Goal: Check status: Check status

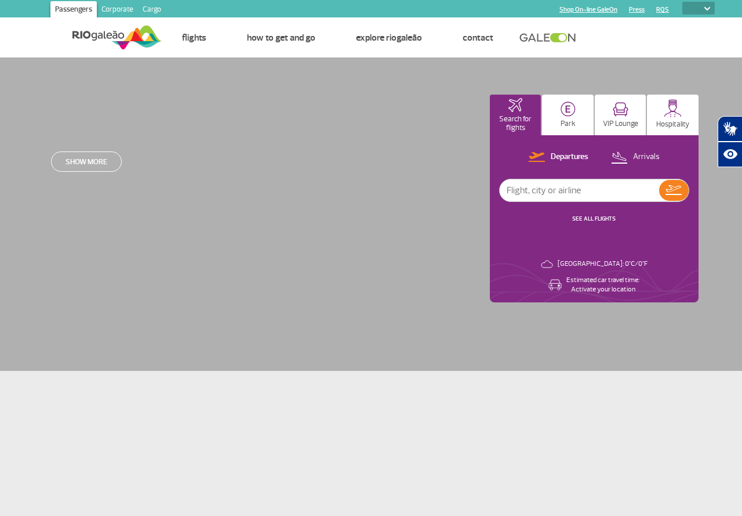
select select
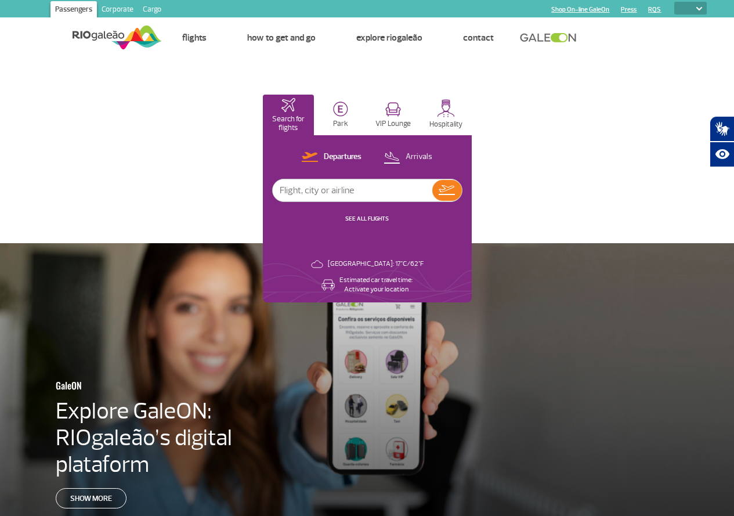
click at [432, 187] on input "text" at bounding box center [352, 190] width 159 height 22
click at [389, 219] on link "SEE ALL FLIGHTS" at bounding box center [366, 219] width 43 height 8
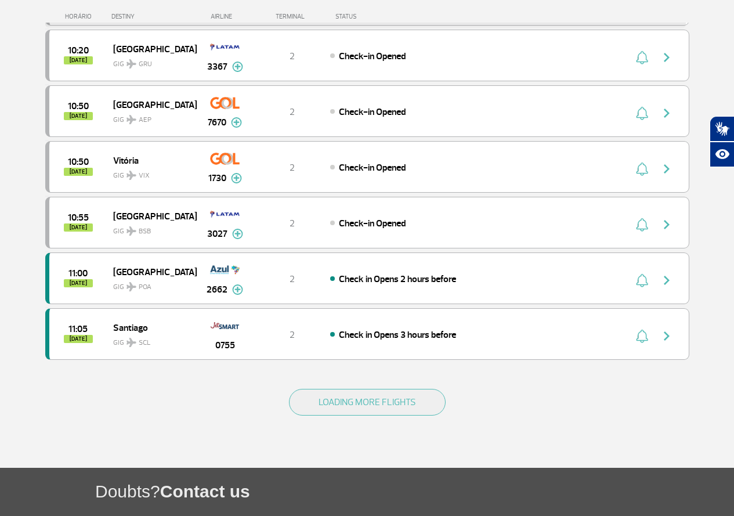
scroll to position [1017, 0]
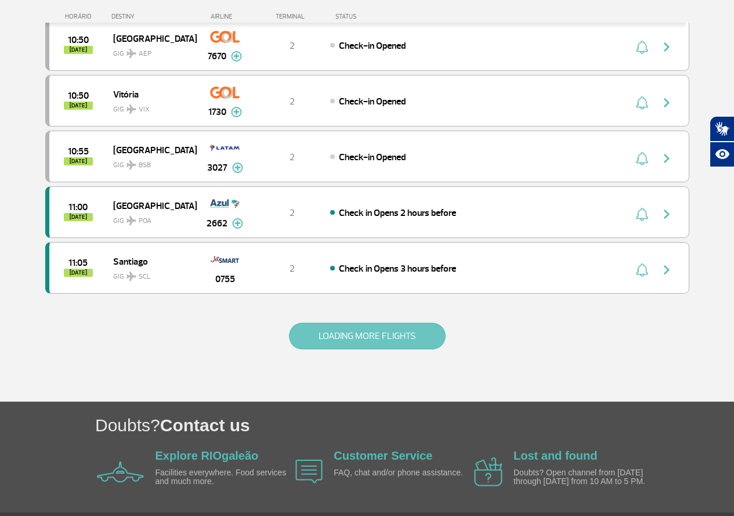
click at [410, 338] on button "LOADING MORE FLIGHTS" at bounding box center [367, 335] width 157 height 27
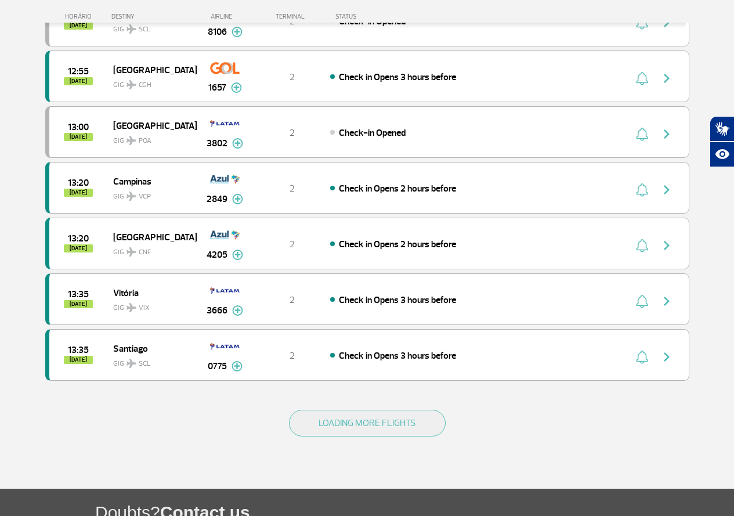
scroll to position [2078, 0]
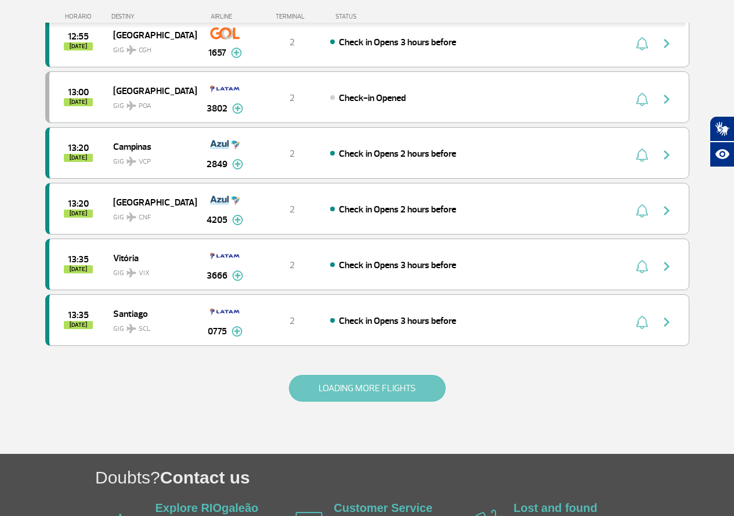
click at [379, 380] on button "LOADING MORE FLIGHTS" at bounding box center [367, 388] width 157 height 27
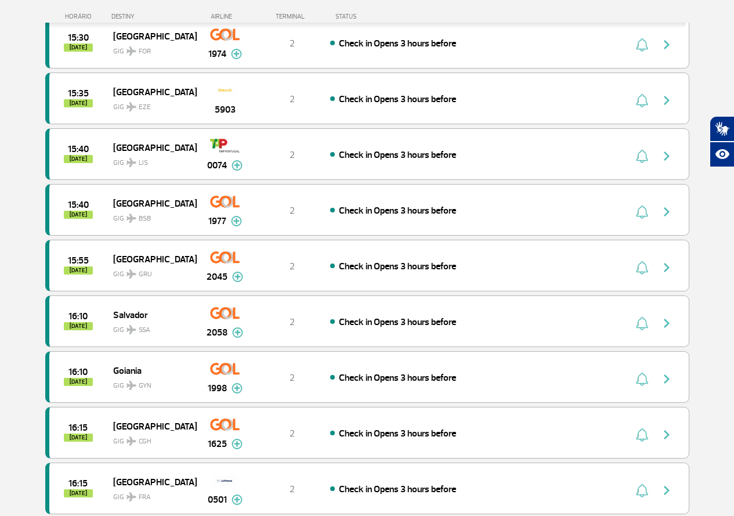
scroll to position [3274, 0]
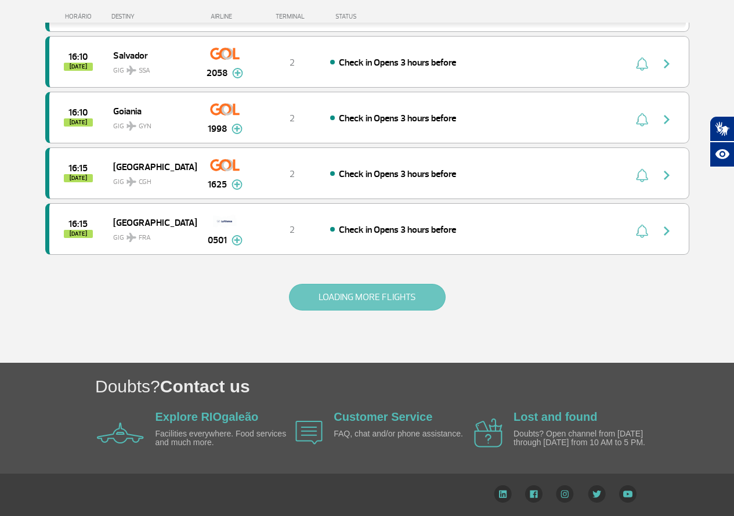
click at [365, 301] on button "LOADING MORE FLIGHTS" at bounding box center [367, 297] width 157 height 27
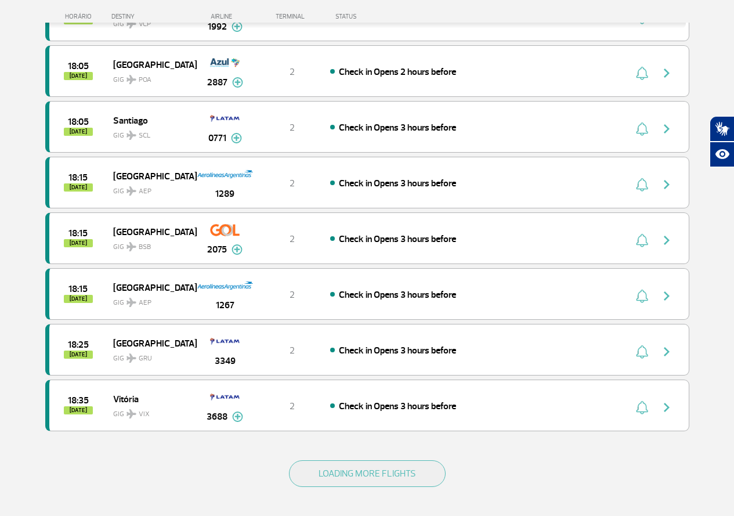
scroll to position [4388, 0]
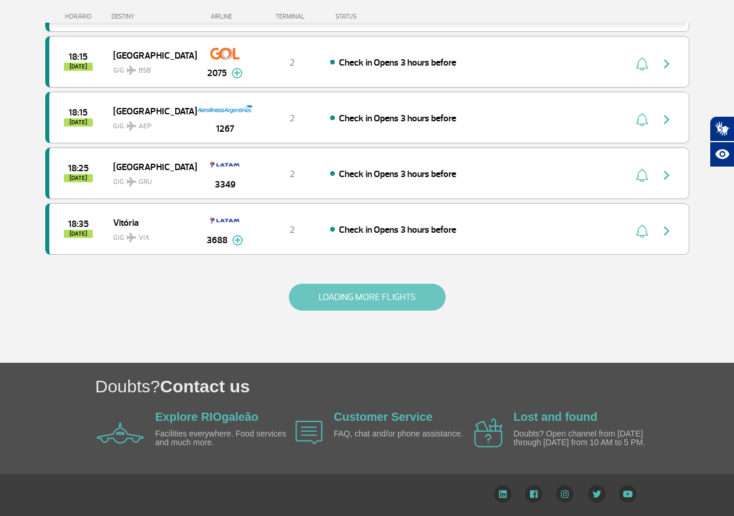
click at [360, 296] on button "LOADING MORE FLIGHTS" at bounding box center [367, 297] width 157 height 27
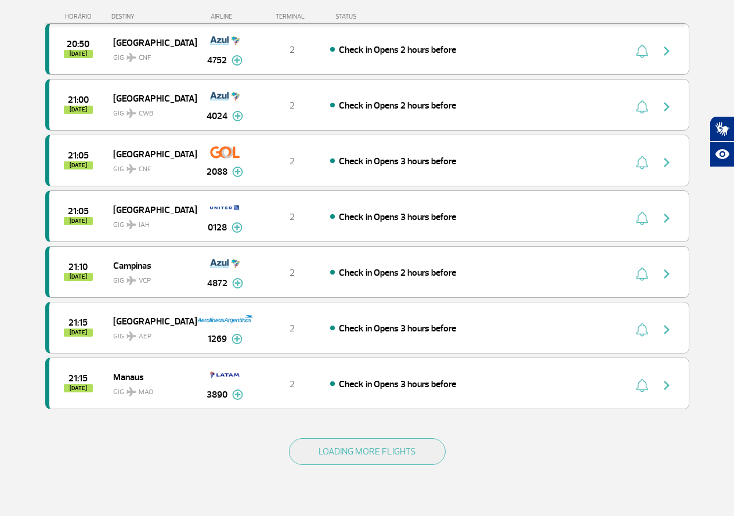
scroll to position [5410, 0]
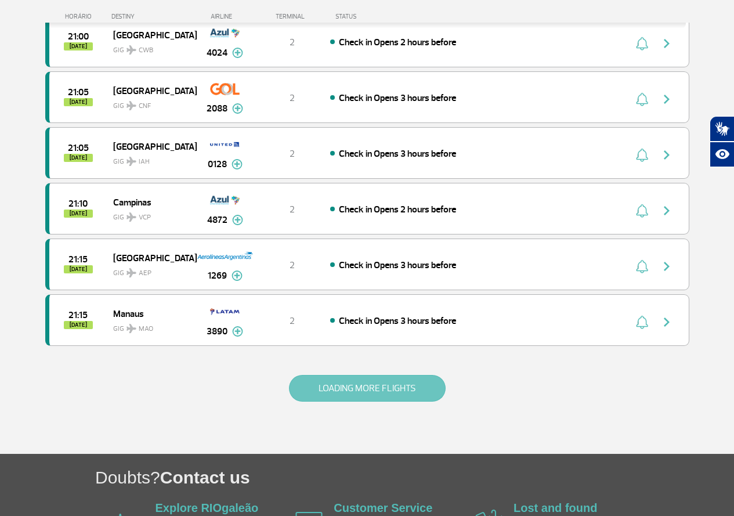
click at [404, 382] on button "LOADING MORE FLIGHTS" at bounding box center [367, 388] width 157 height 27
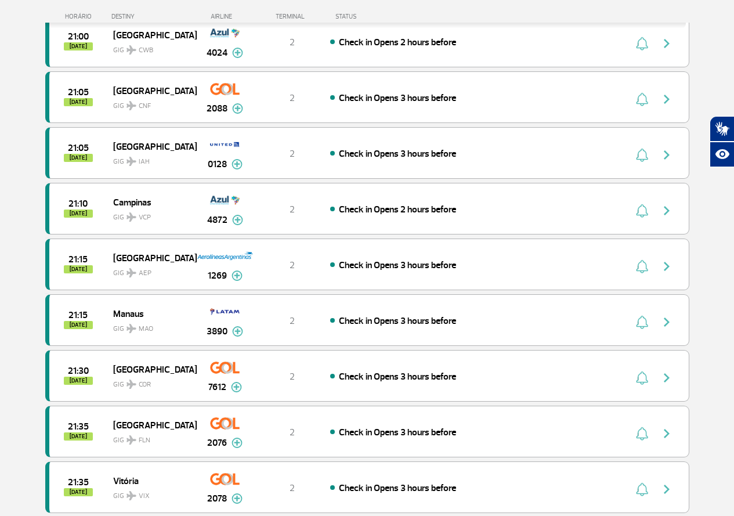
scroll to position [6615, 0]
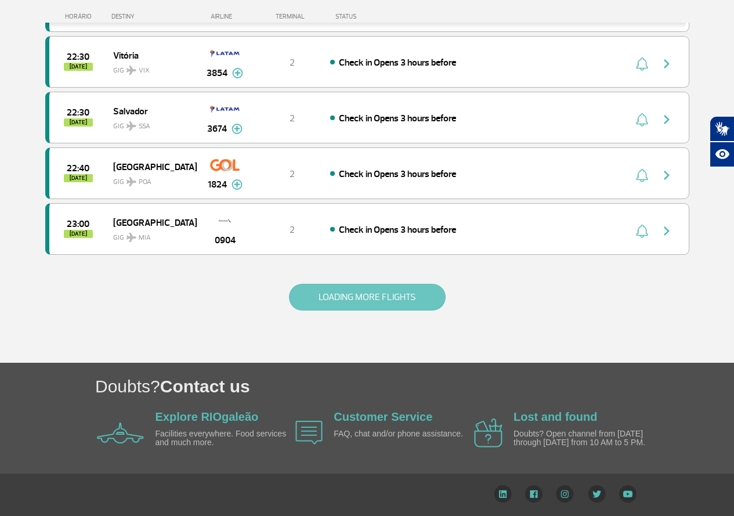
click at [390, 303] on button "LOADING MORE FLIGHTS" at bounding box center [367, 297] width 157 height 27
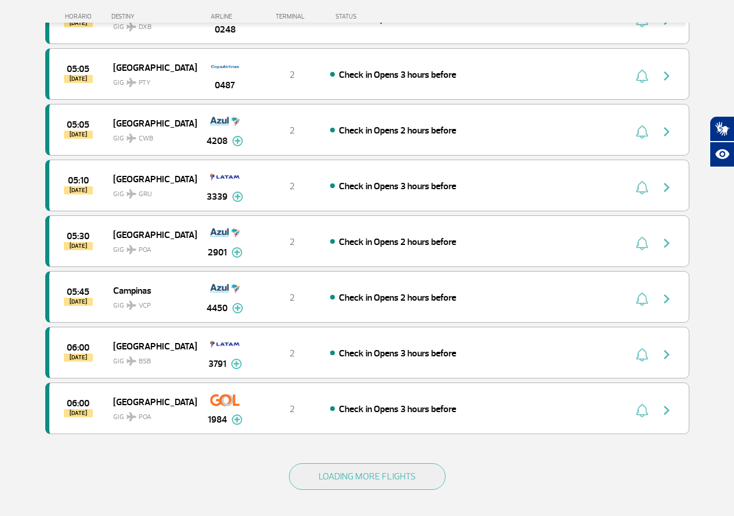
scroll to position [7667, 0]
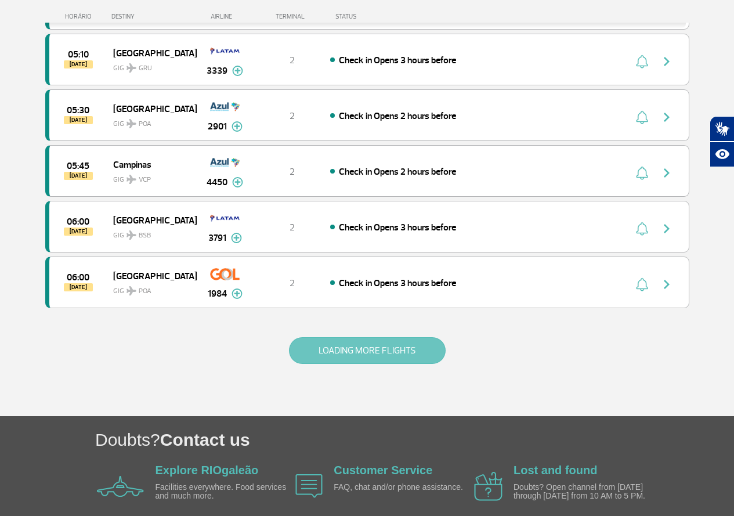
click at [366, 346] on button "LOADING MORE FLIGHTS" at bounding box center [367, 350] width 157 height 27
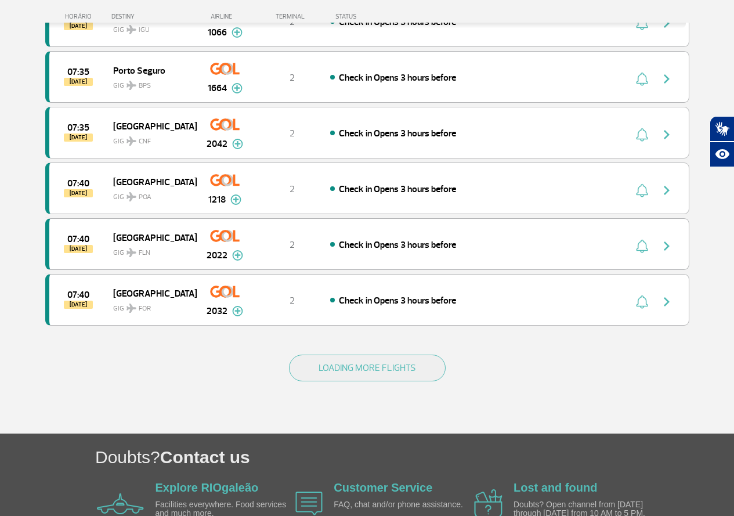
scroll to position [8833, 0]
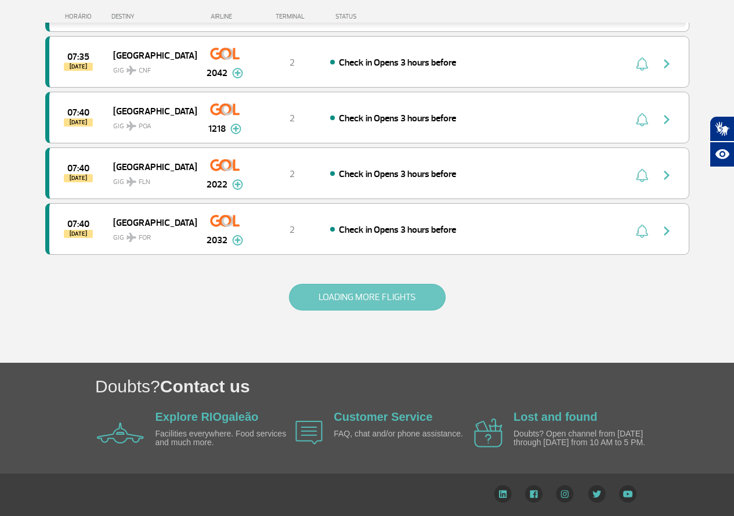
click at [384, 300] on button "LOADING MORE FLIGHTS" at bounding box center [367, 297] width 157 height 27
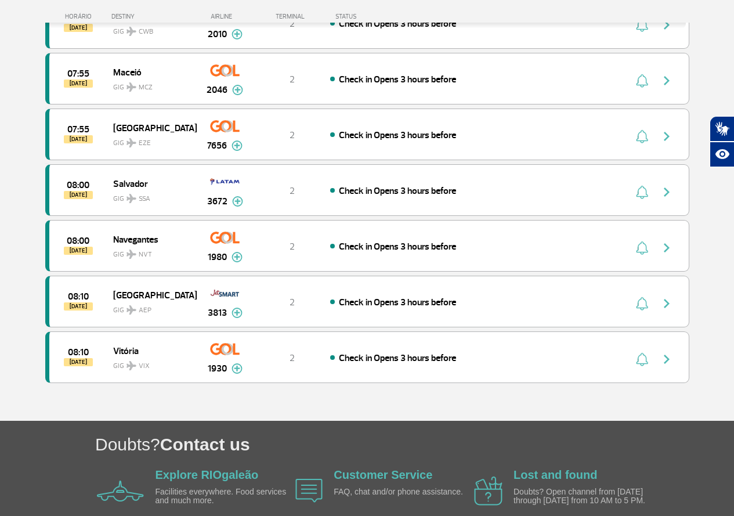
scroll to position [9376, 0]
